Goal: Task Accomplishment & Management: Complete application form

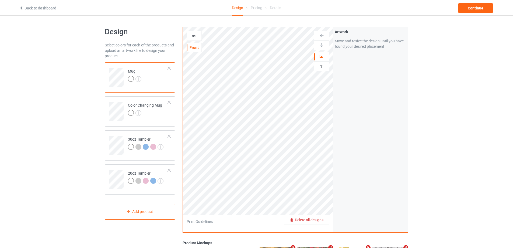
click at [322, 218] on span "Delete all designs" at bounding box center [309, 219] width 29 height 4
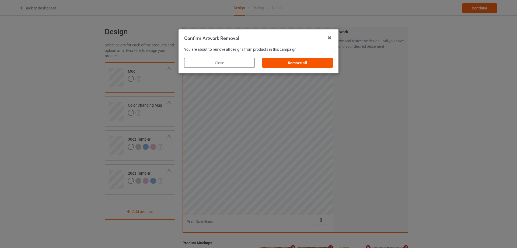
click at [300, 64] on div "Remove all" at bounding box center [297, 63] width 71 height 10
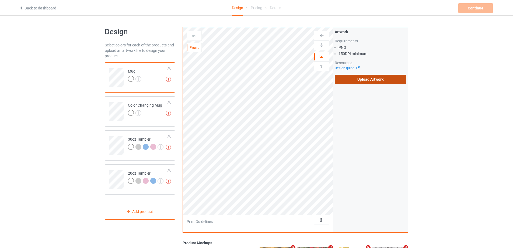
click at [359, 78] on label "Upload Artwork" at bounding box center [370, 79] width 71 height 9
click at [0, 0] on input "Upload Artwork" at bounding box center [0, 0] width 0 height 0
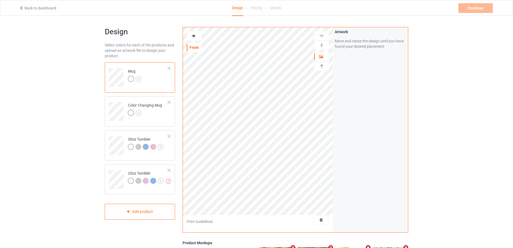
click at [151, 84] on td "Mug" at bounding box center [148, 75] width 46 height 22
click at [194, 36] on icon at bounding box center [194, 35] width 5 height 4
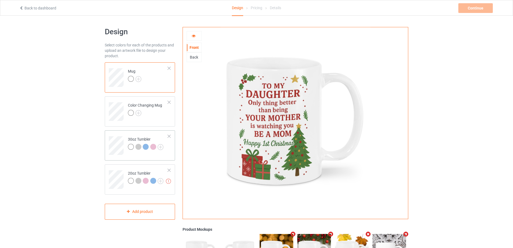
click at [120, 133] on td at bounding box center [117, 143] width 16 height 22
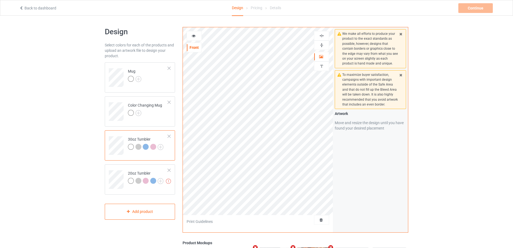
click at [193, 34] on icon at bounding box center [194, 35] width 5 height 4
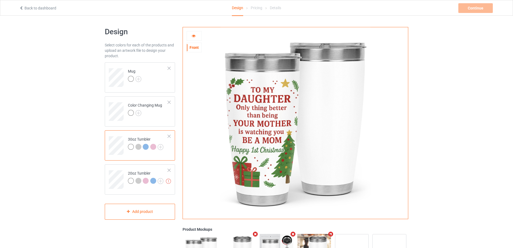
click at [196, 37] on icon at bounding box center [194, 35] width 5 height 4
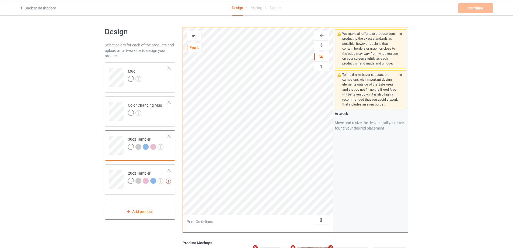
click at [195, 36] on icon at bounding box center [194, 35] width 5 height 4
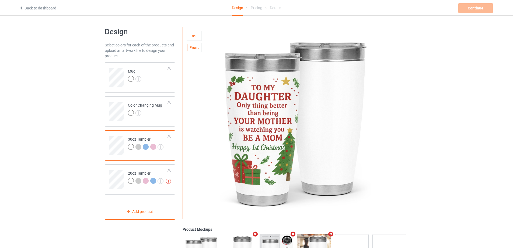
click at [195, 36] on icon at bounding box center [194, 35] width 5 height 4
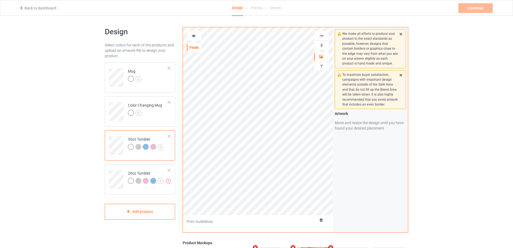
click at [194, 35] on icon at bounding box center [194, 35] width 5 height 4
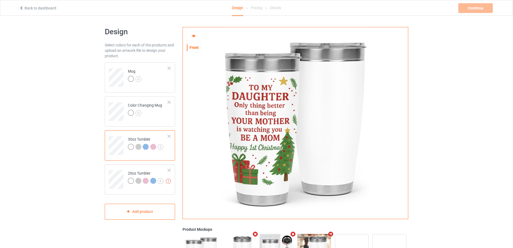
click at [192, 36] on icon at bounding box center [194, 35] width 5 height 4
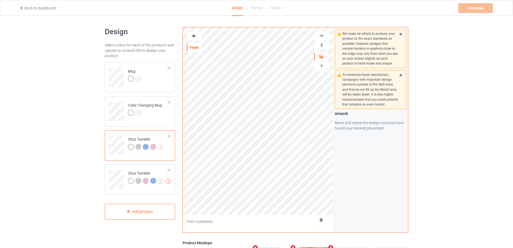
click at [193, 36] on icon at bounding box center [194, 35] width 5 height 4
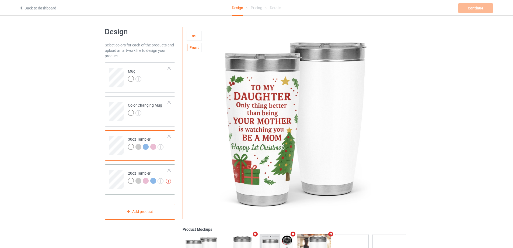
click at [119, 169] on td at bounding box center [117, 177] width 16 height 22
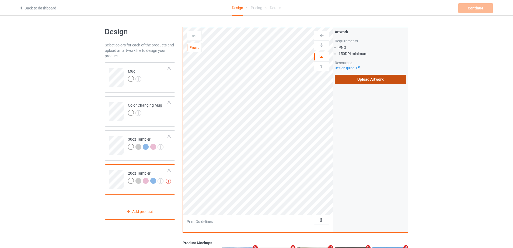
click at [352, 78] on label "Upload Artwork" at bounding box center [370, 79] width 71 height 9
click at [0, 0] on input "Upload Artwork" at bounding box center [0, 0] width 0 height 0
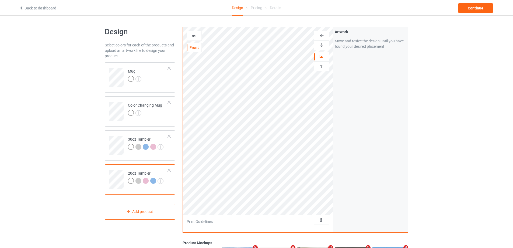
click at [193, 35] on icon at bounding box center [194, 35] width 5 height 4
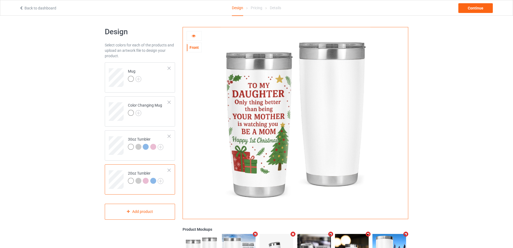
click at [145, 179] on div at bounding box center [146, 181] width 6 height 6
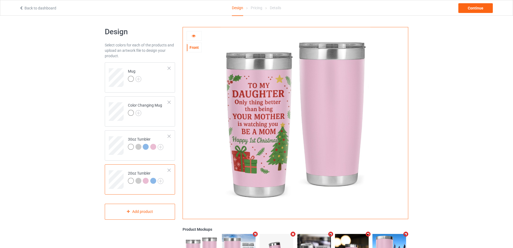
click at [138, 180] on div at bounding box center [139, 181] width 6 height 6
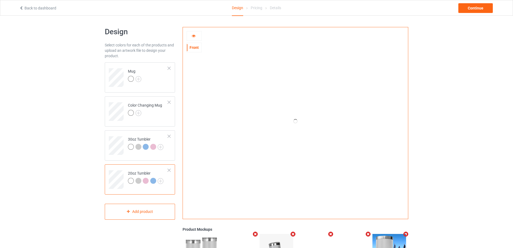
click at [144, 178] on div at bounding box center [146, 181] width 6 height 6
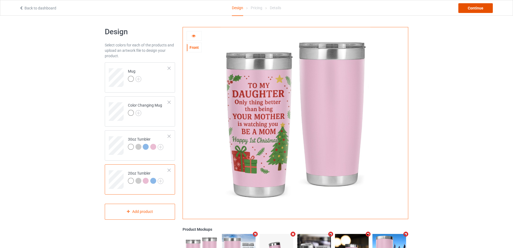
click at [474, 8] on div "Continue" at bounding box center [476, 8] width 34 height 10
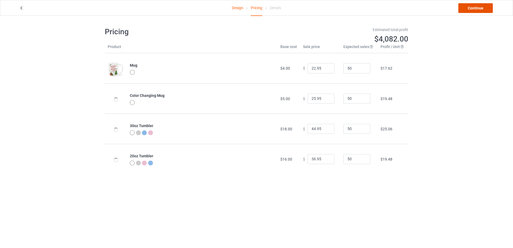
click at [474, 8] on link "Continue" at bounding box center [476, 8] width 34 height 10
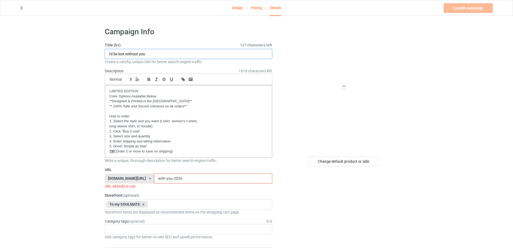
drag, startPoint x: 162, startPoint y: 54, endPoint x: 93, endPoint y: 51, distance: 68.8
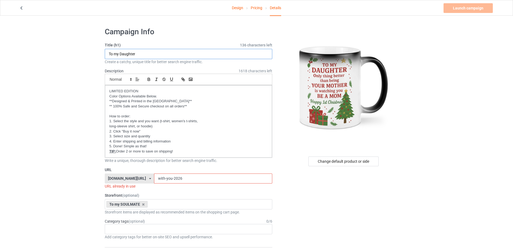
type input "To my Daughter"
drag, startPoint x: 180, startPoint y: 179, endPoint x: 113, endPoint y: 178, distance: 67.1
click at [114, 179] on div "gift4family.com/ gift4family.com/ homely-gift.com/ homely-gift1960s.com/ teefuf…" at bounding box center [189, 178] width 168 height 10
click at [142, 204] on icon at bounding box center [143, 204] width 3 height 4
click at [189, 179] on input "daughter-mom25" at bounding box center [213, 178] width 118 height 10
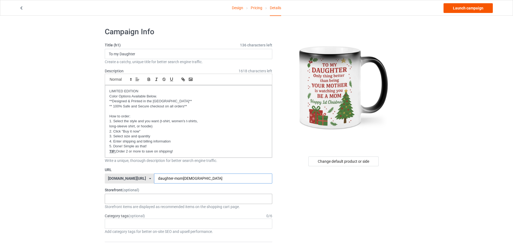
type input "daughter-mom99"
click at [466, 5] on link "Launch campaign" at bounding box center [468, 8] width 49 height 10
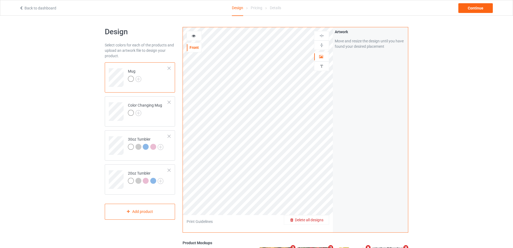
click at [318, 220] on span "Delete all designs" at bounding box center [309, 219] width 29 height 4
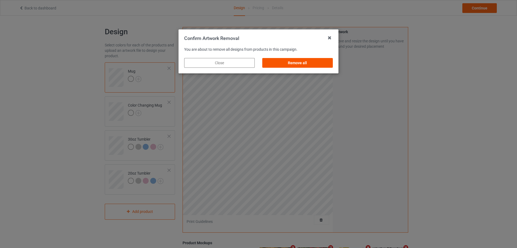
click at [298, 63] on div "Remove all" at bounding box center [297, 63] width 71 height 10
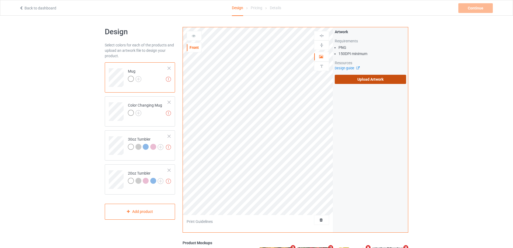
click at [363, 78] on label "Upload Artwork" at bounding box center [370, 79] width 71 height 9
click at [0, 0] on input "Upload Artwork" at bounding box center [0, 0] width 0 height 0
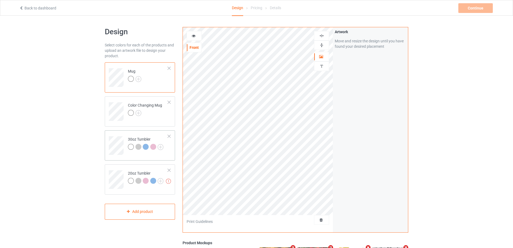
click at [134, 134] on td "30oz Tumbler" at bounding box center [148, 143] width 46 height 22
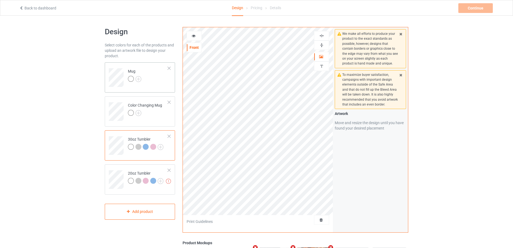
click at [158, 84] on td "Mug" at bounding box center [148, 75] width 46 height 22
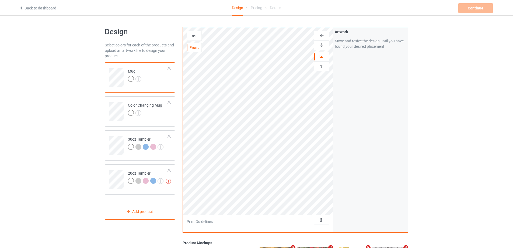
click at [190, 37] on div at bounding box center [194, 35] width 15 height 5
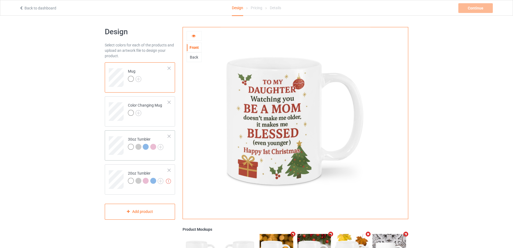
click at [119, 136] on td at bounding box center [117, 143] width 16 height 22
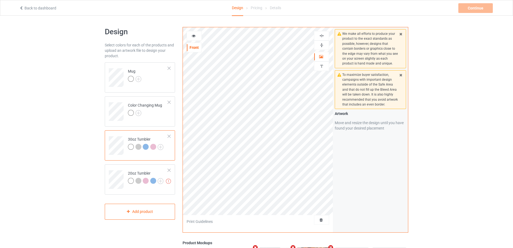
click at [193, 34] on icon at bounding box center [194, 35] width 5 height 4
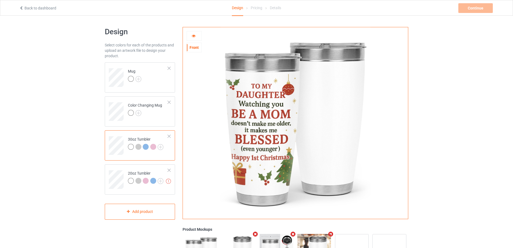
click at [194, 37] on icon at bounding box center [194, 35] width 5 height 4
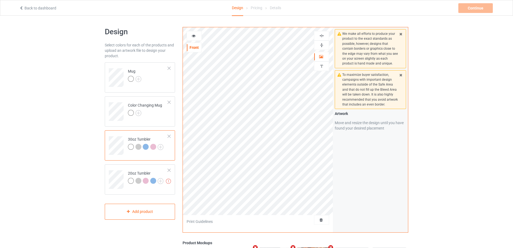
click at [195, 36] on icon at bounding box center [194, 35] width 5 height 4
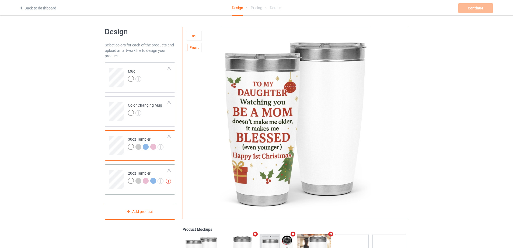
click at [119, 167] on td at bounding box center [117, 177] width 16 height 22
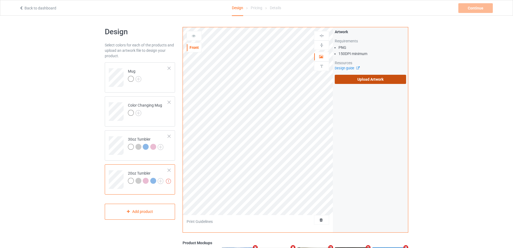
click at [364, 77] on label "Upload Artwork" at bounding box center [370, 79] width 71 height 9
click at [0, 0] on input "Upload Artwork" at bounding box center [0, 0] width 0 height 0
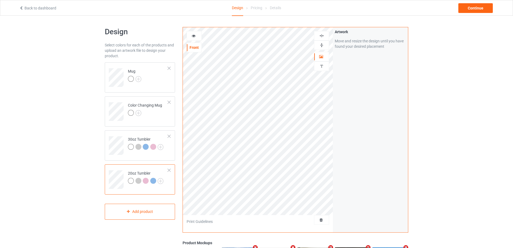
click at [192, 35] on icon at bounding box center [194, 35] width 5 height 4
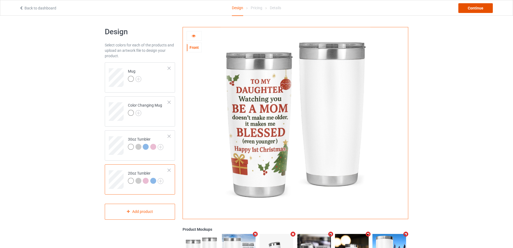
click at [472, 7] on div "Continue" at bounding box center [476, 8] width 34 height 10
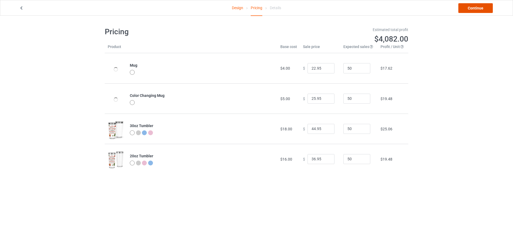
click at [472, 7] on link "Continue" at bounding box center [476, 8] width 34 height 10
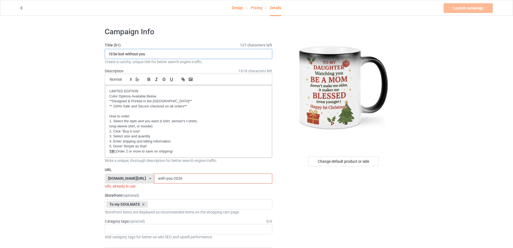
drag, startPoint x: 162, startPoint y: 55, endPoint x: 91, endPoint y: 56, distance: 71.7
type input "To my Daughter"
drag, startPoint x: 189, startPoint y: 178, endPoint x: 97, endPoint y: 169, distance: 92.1
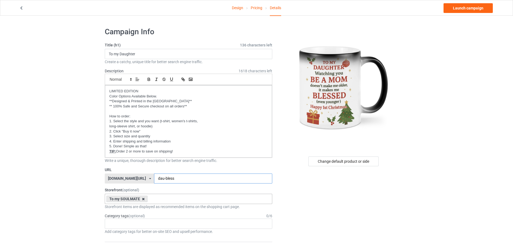
type input "dau-bless"
click at [142, 198] on icon at bounding box center [143, 199] width 3 height 4
click at [458, 9] on link "Launch campaign" at bounding box center [468, 8] width 49 height 10
